Goal: Transaction & Acquisition: Purchase product/service

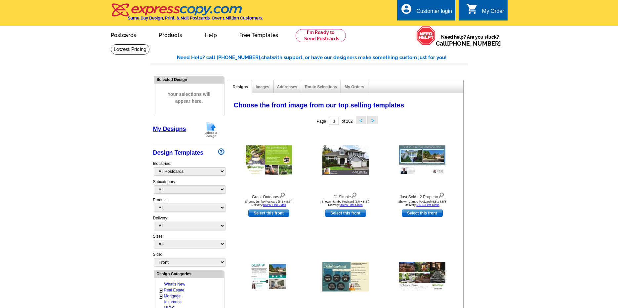
select select "971"
click at [150, 44] on link at bounding box center [130, 49] width 39 height 10
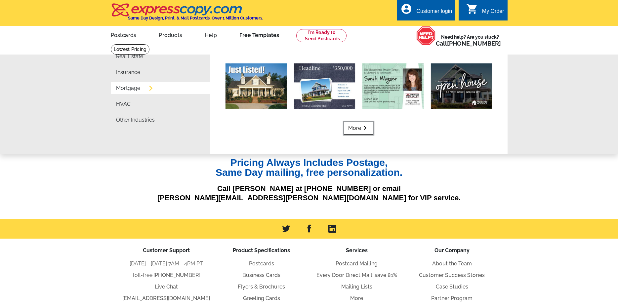
click at [352, 125] on link "More keyboard_arrow_right" at bounding box center [358, 128] width 29 height 13
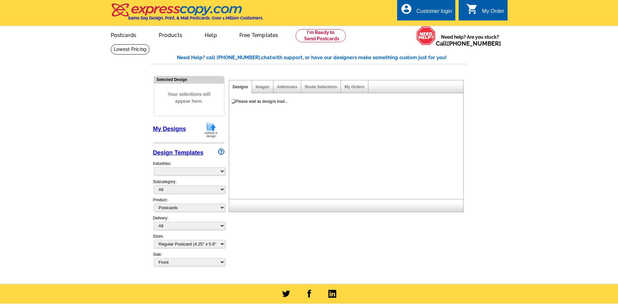
select select "1"
select select "774"
